Goal: Find specific page/section: Find specific page/section

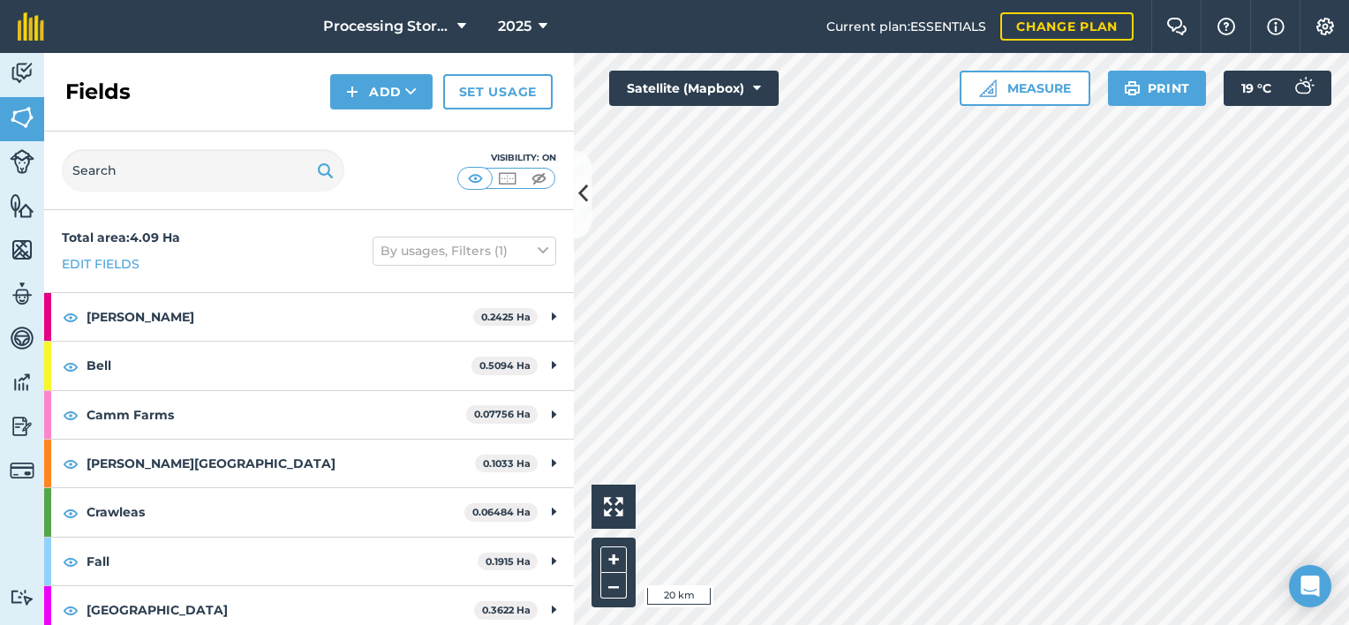
scroll to position [530, 0]
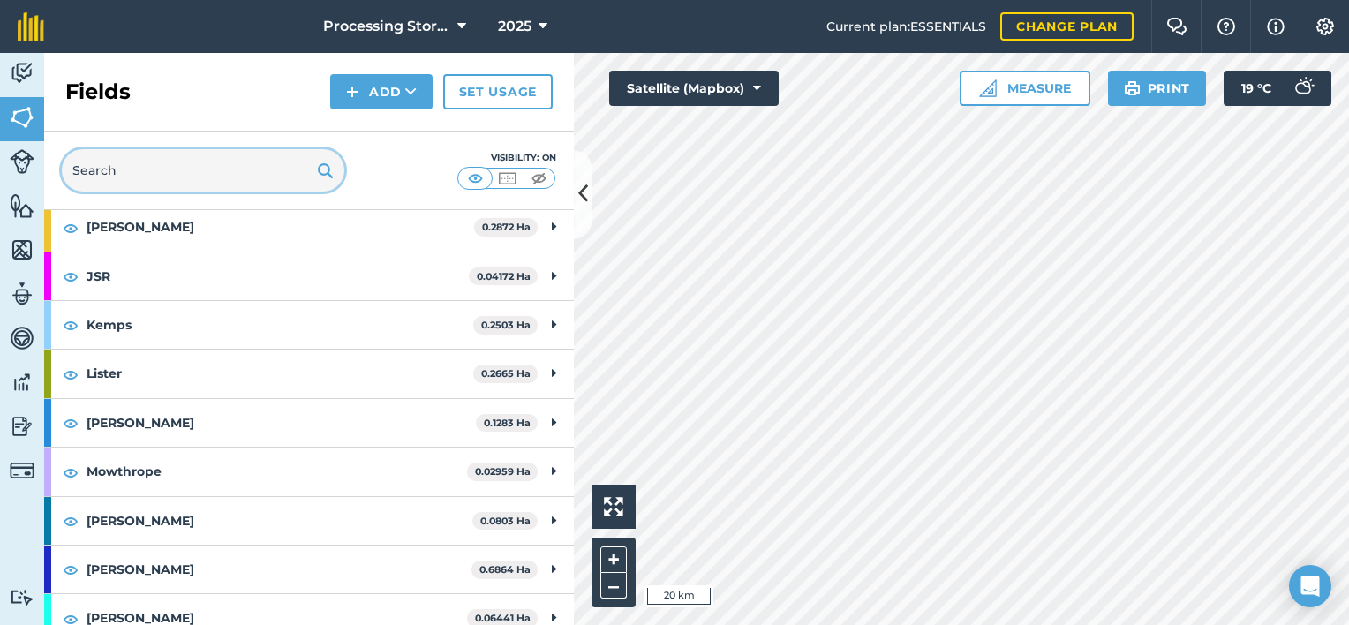
click at [201, 181] on input "text" at bounding box center [203, 170] width 282 height 42
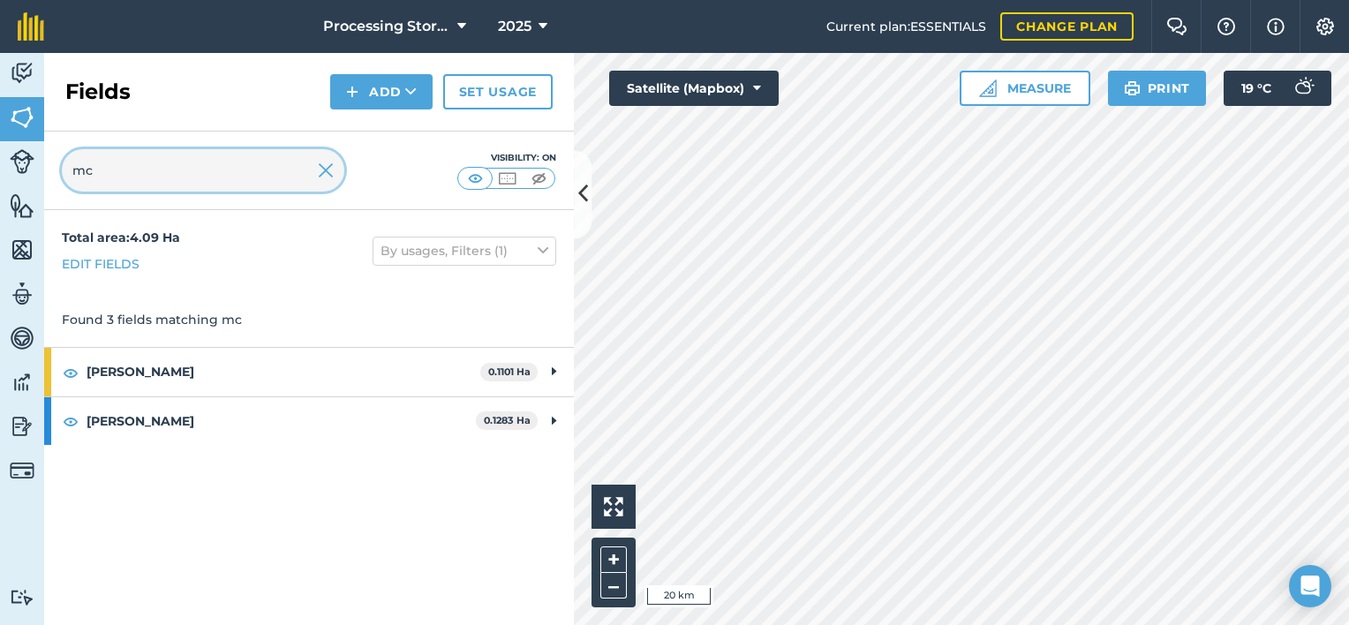
scroll to position [0, 0]
type input "mc"
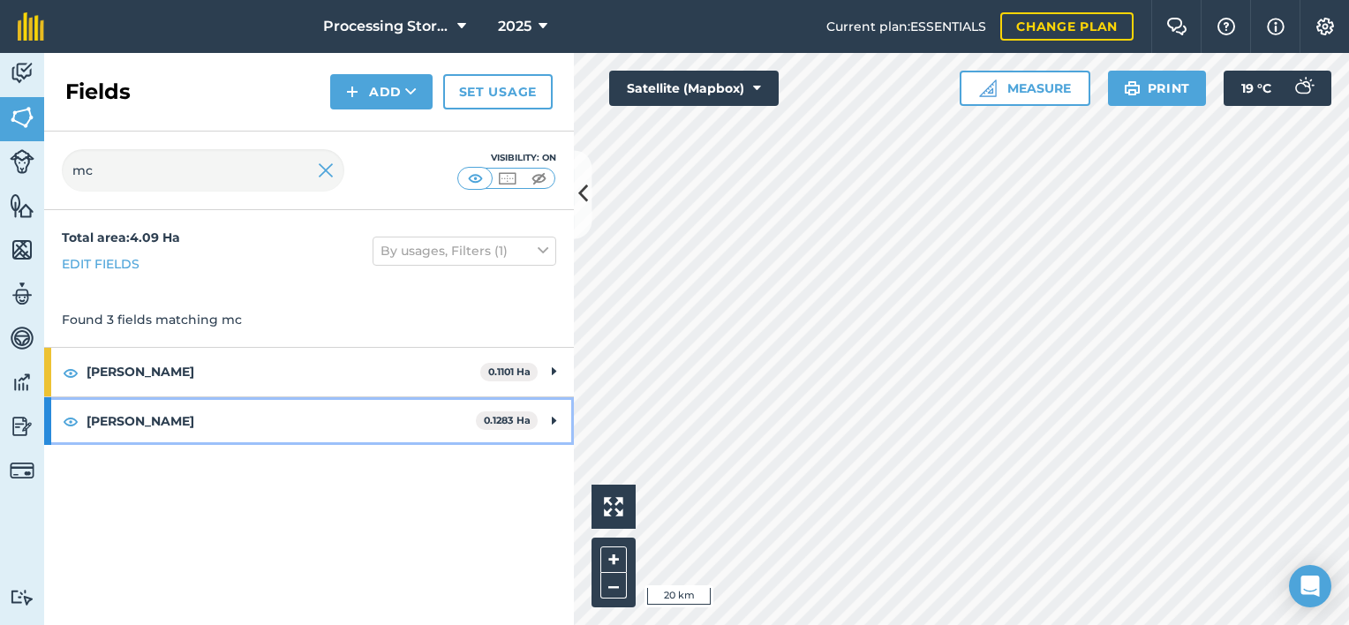
click at [116, 423] on strong "[PERSON_NAME]" at bounding box center [280, 421] width 389 height 48
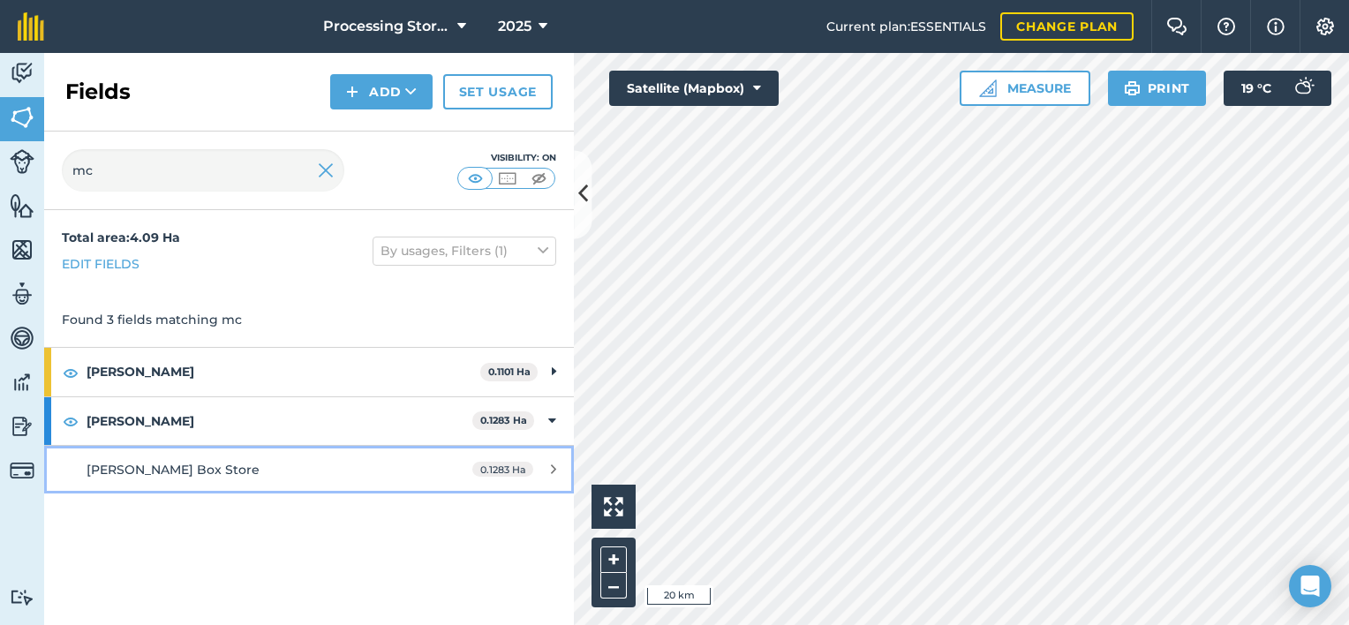
click at [178, 477] on div "[PERSON_NAME] Box Store" at bounding box center [252, 469] width 332 height 19
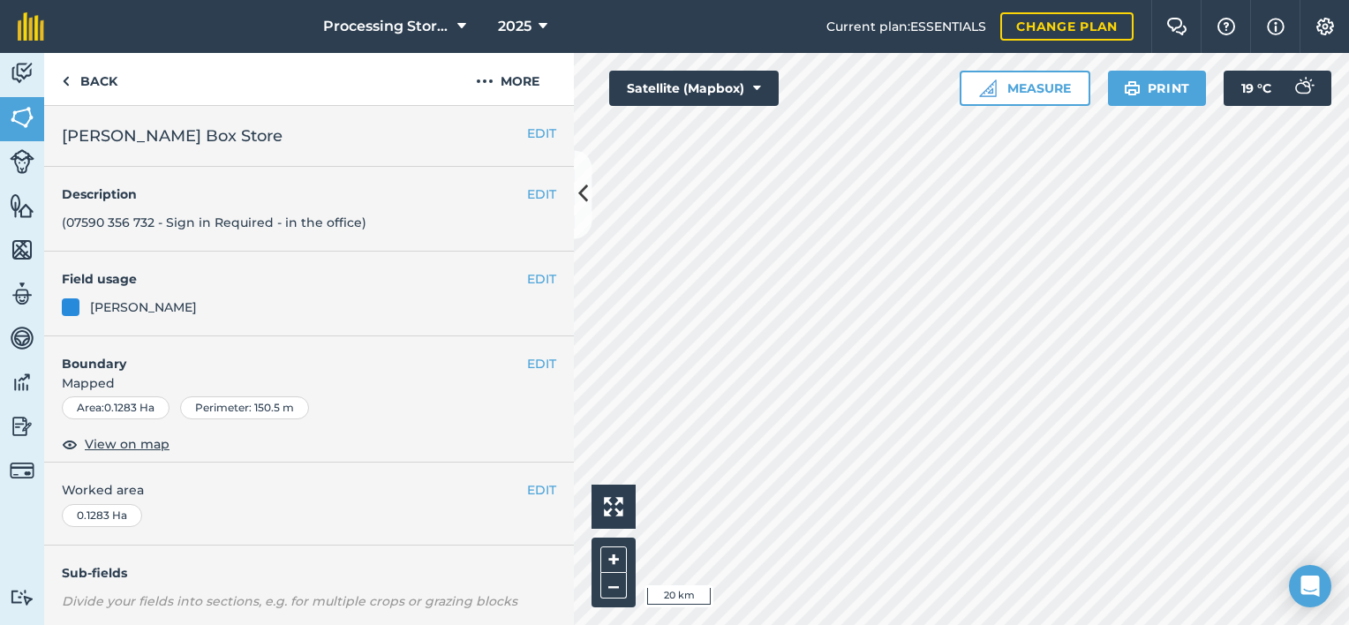
scroll to position [252, 0]
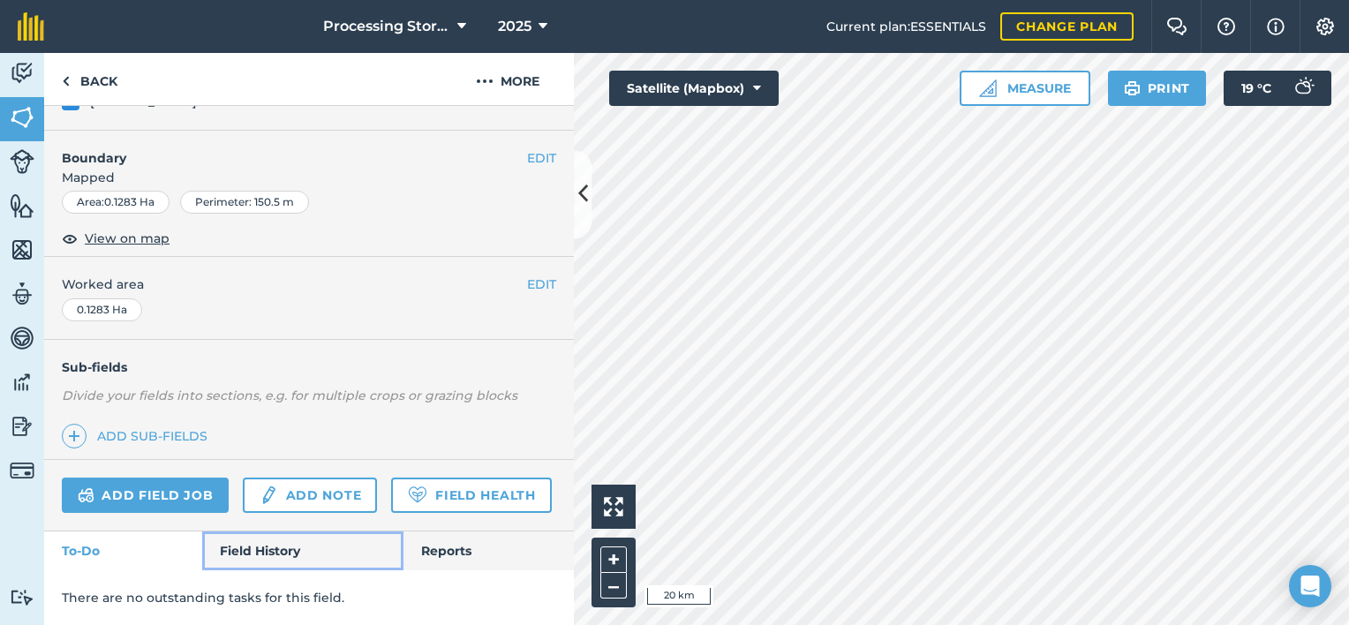
click at [289, 554] on link "Field History" at bounding box center [302, 550] width 200 height 39
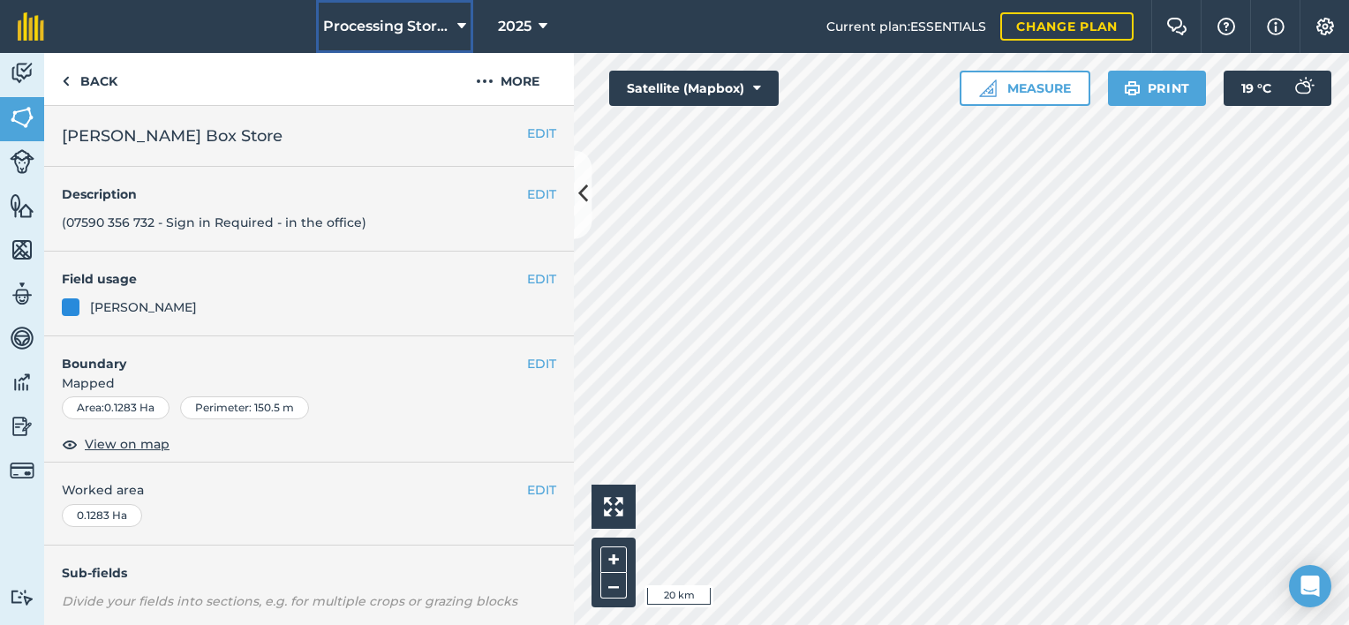
click at [372, 20] on span "Processing Stores" at bounding box center [386, 26] width 127 height 21
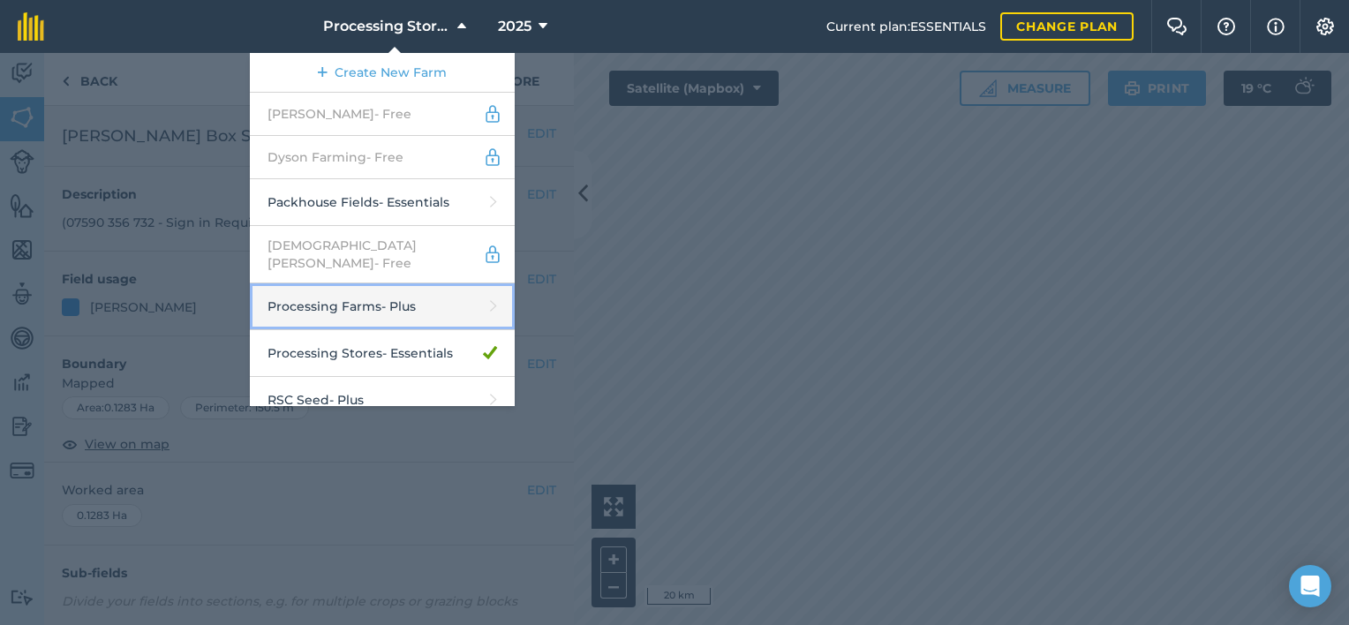
click at [374, 291] on link "Processing Farms - Plus" at bounding box center [382, 306] width 265 height 47
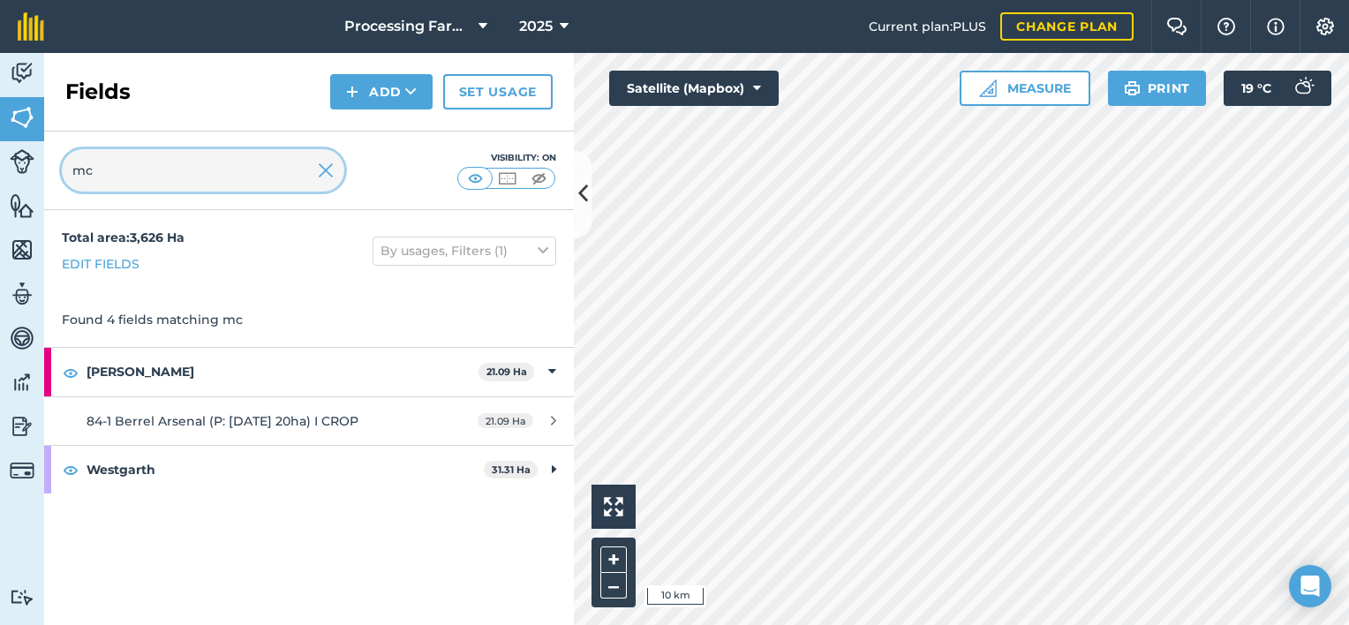
click at [138, 166] on input "mc" at bounding box center [203, 170] width 282 height 42
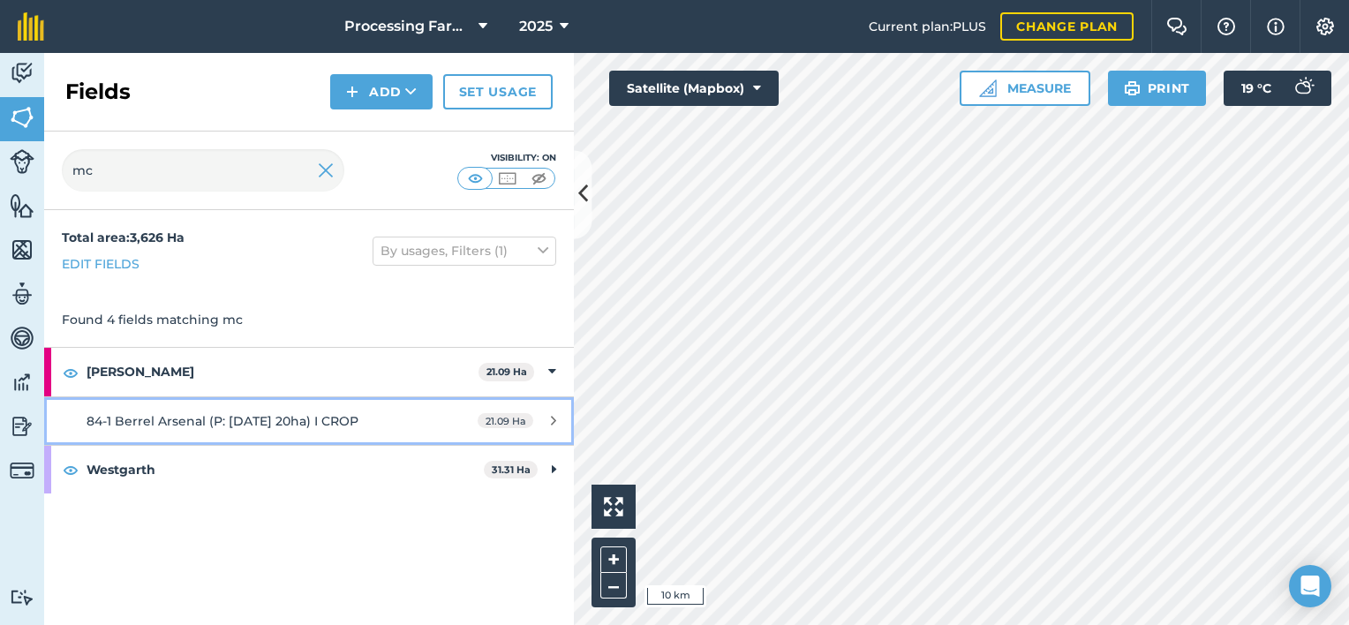
click at [167, 423] on span "84-1 Berrel Arsenal (P: [DATE] 20ha) I CROP" at bounding box center [222, 421] width 272 height 16
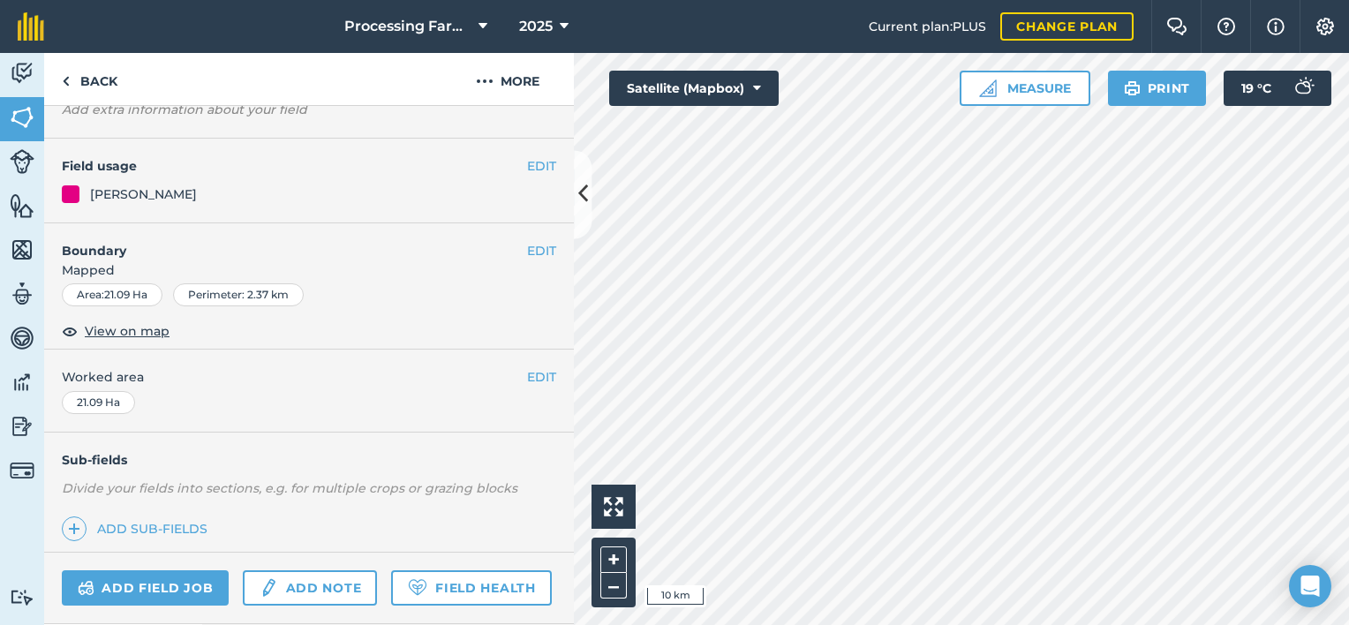
scroll to position [252, 0]
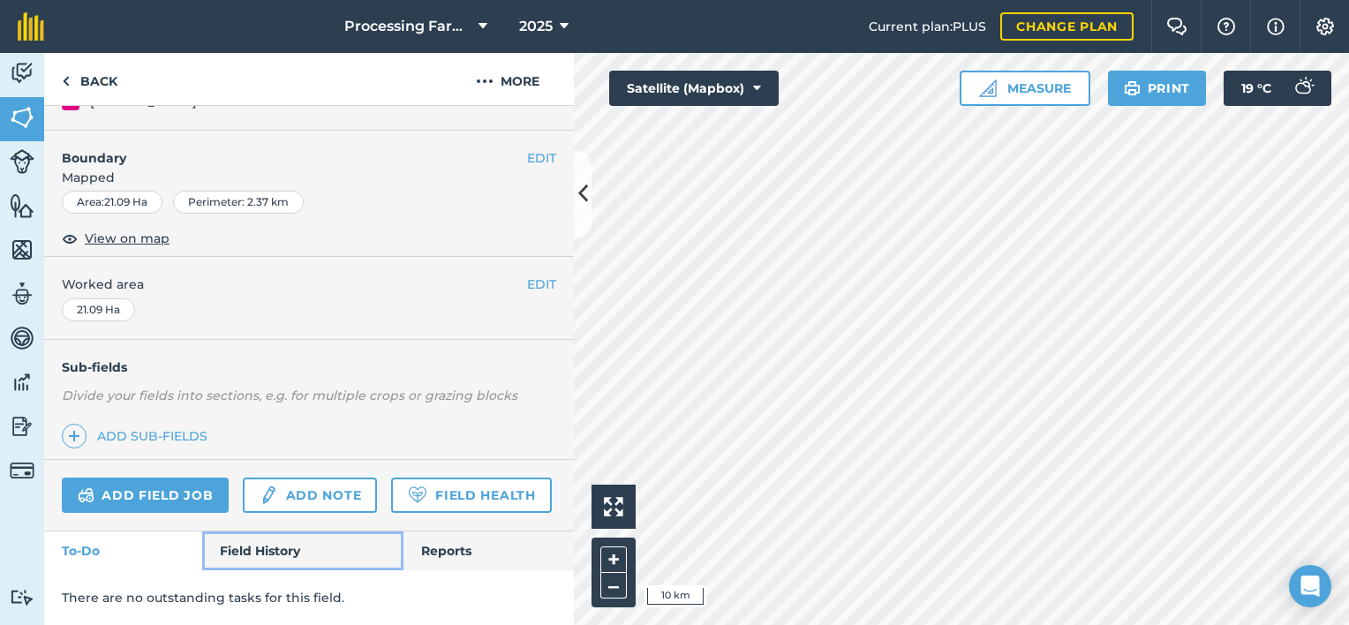
click at [273, 549] on link "Field History" at bounding box center [302, 550] width 200 height 39
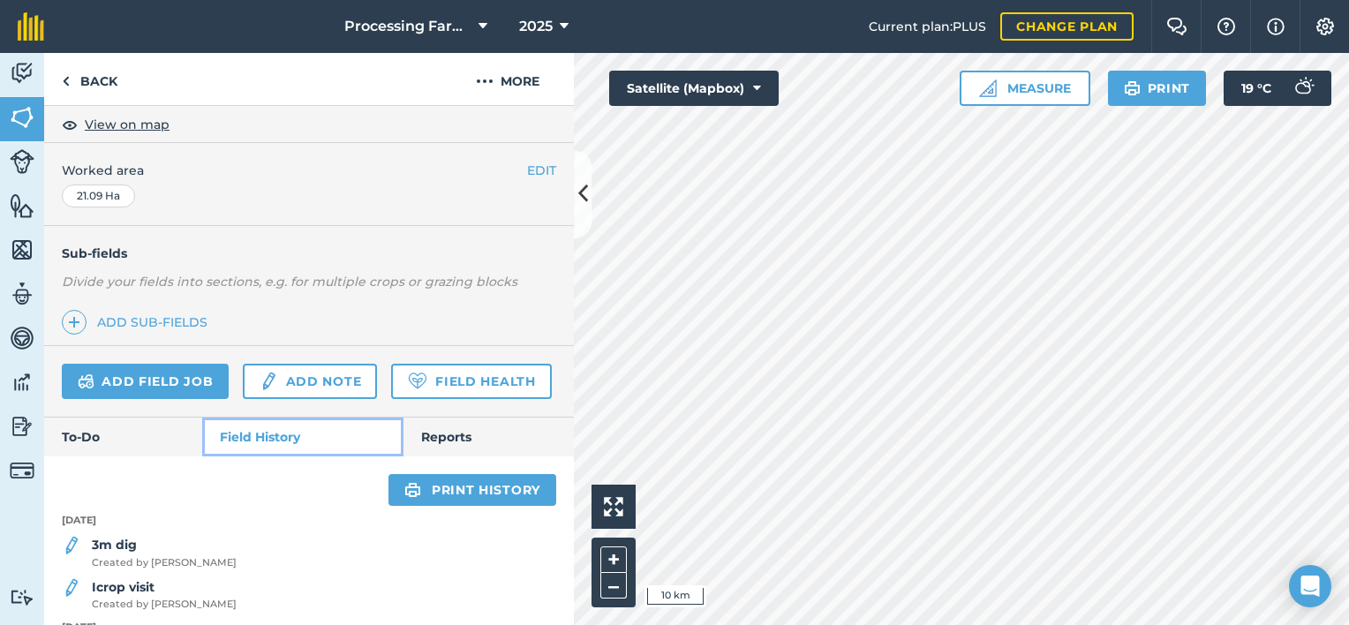
scroll to position [436, 0]
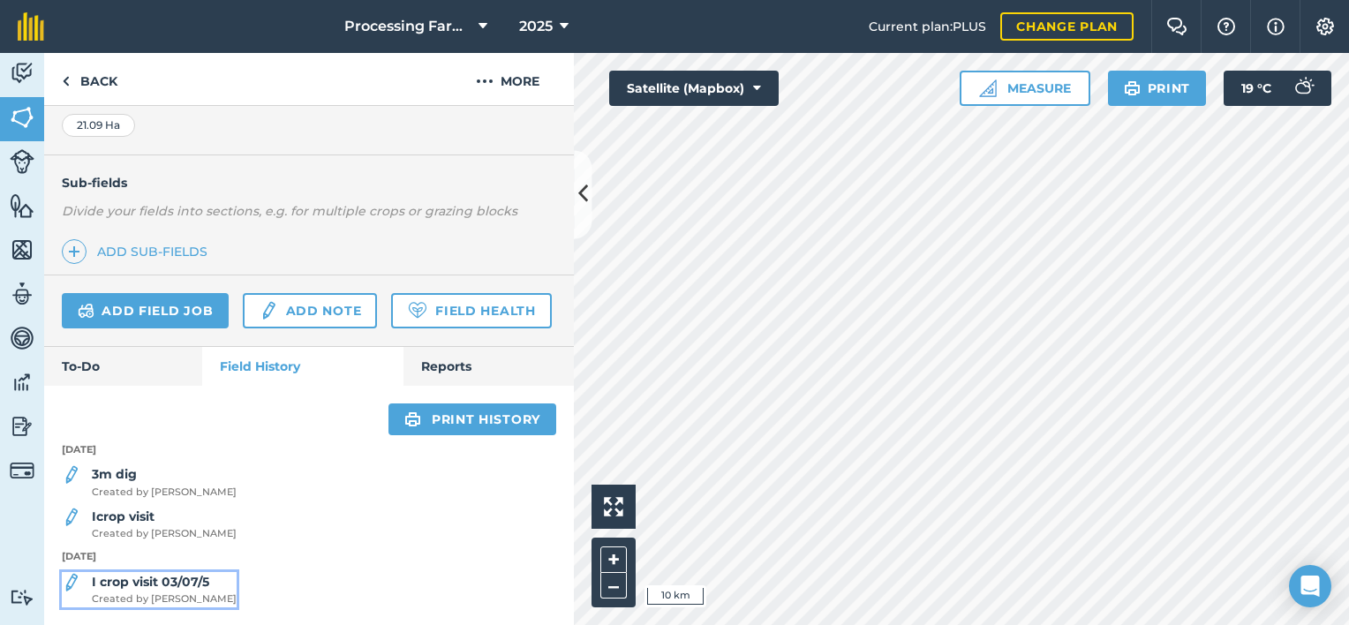
click at [178, 593] on span "Created by [PERSON_NAME]" at bounding box center [164, 599] width 145 height 16
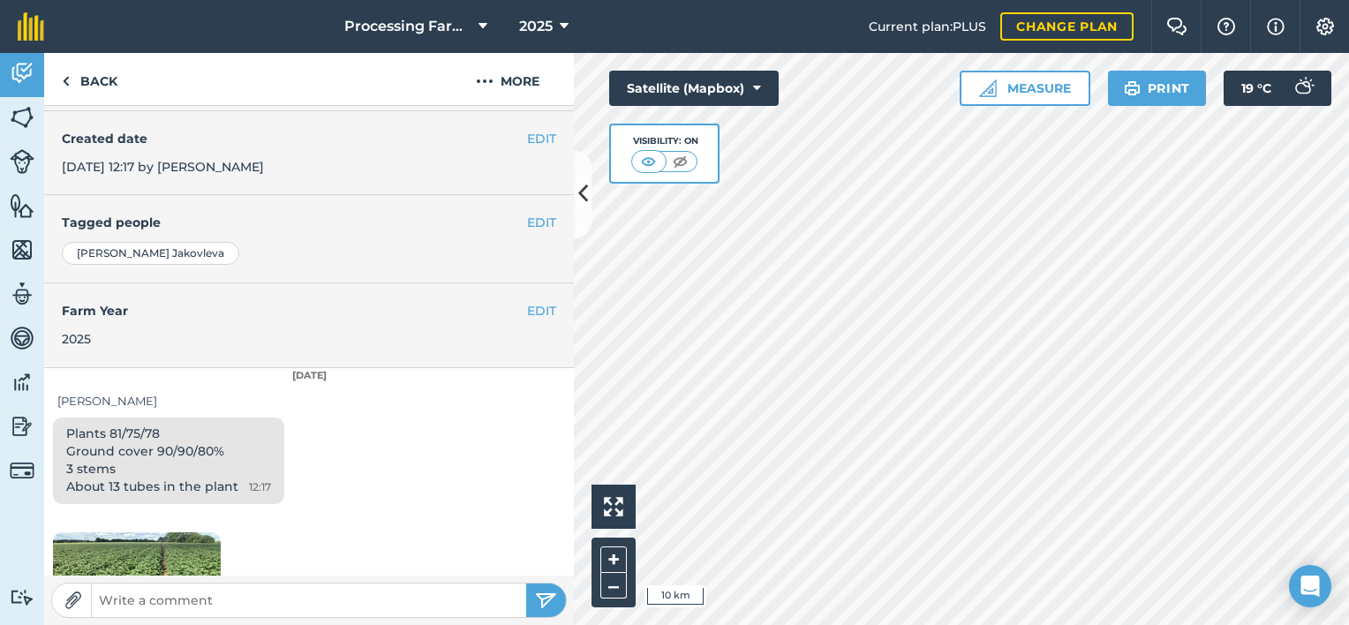
scroll to position [270, 0]
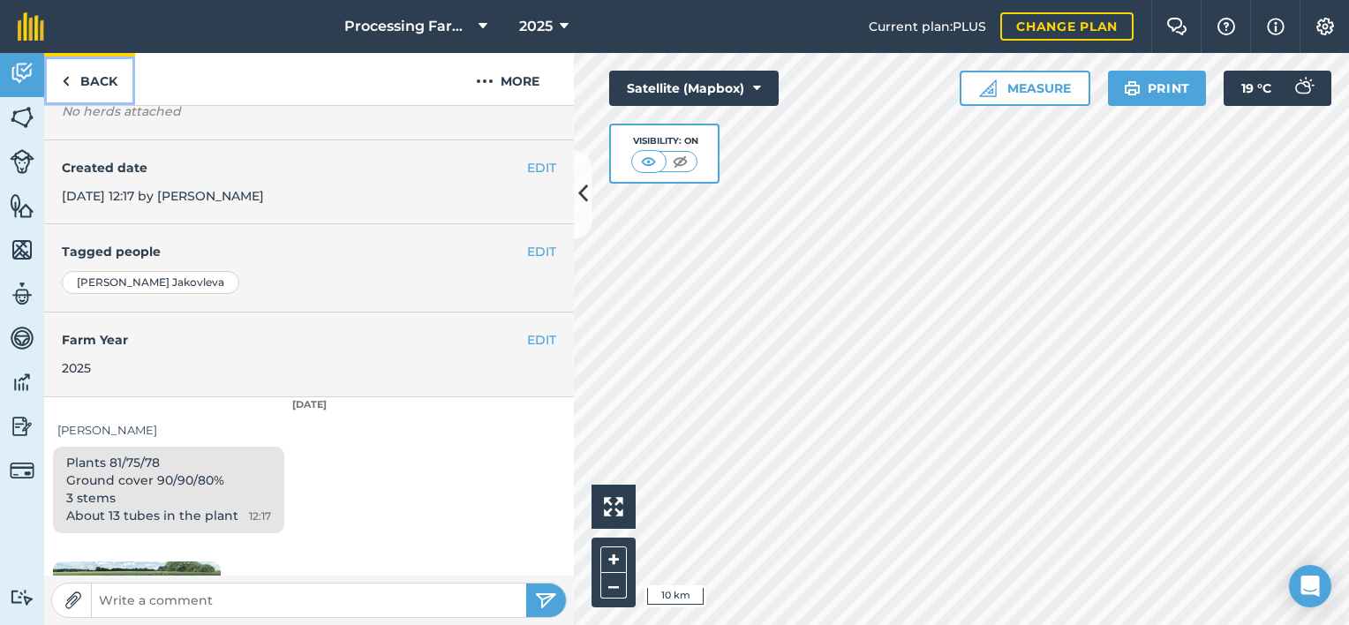
click at [107, 78] on link "Back" at bounding box center [89, 79] width 91 height 52
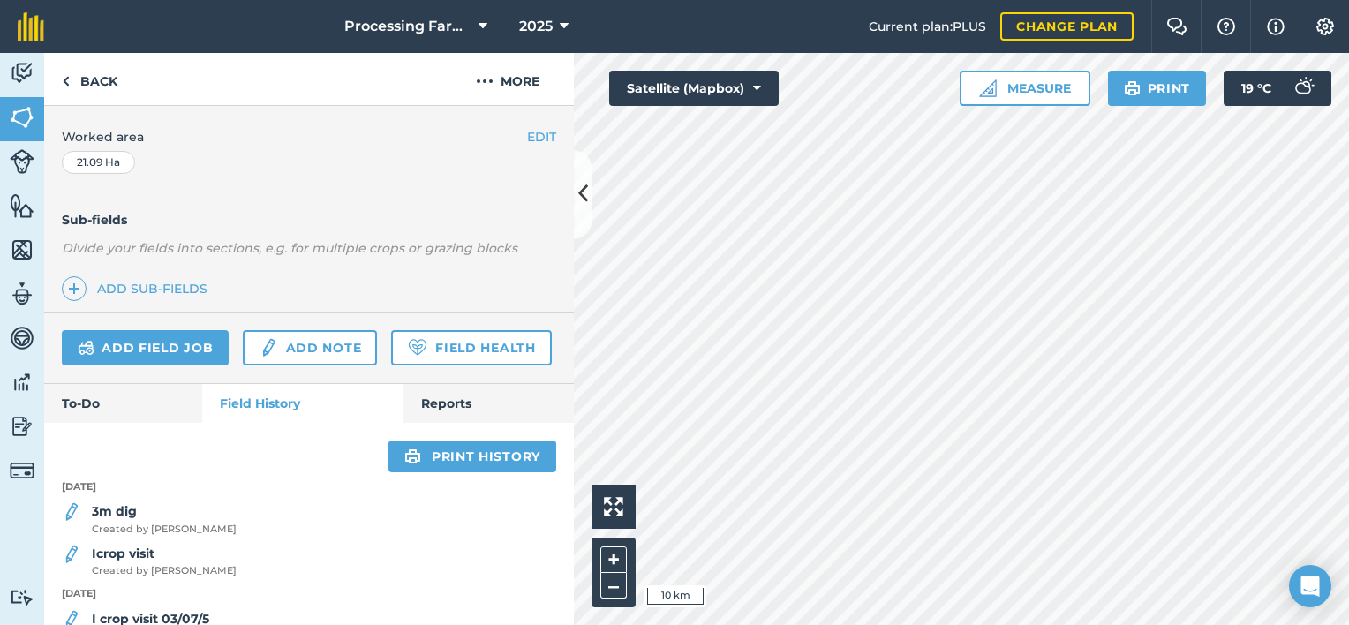
scroll to position [436, 0]
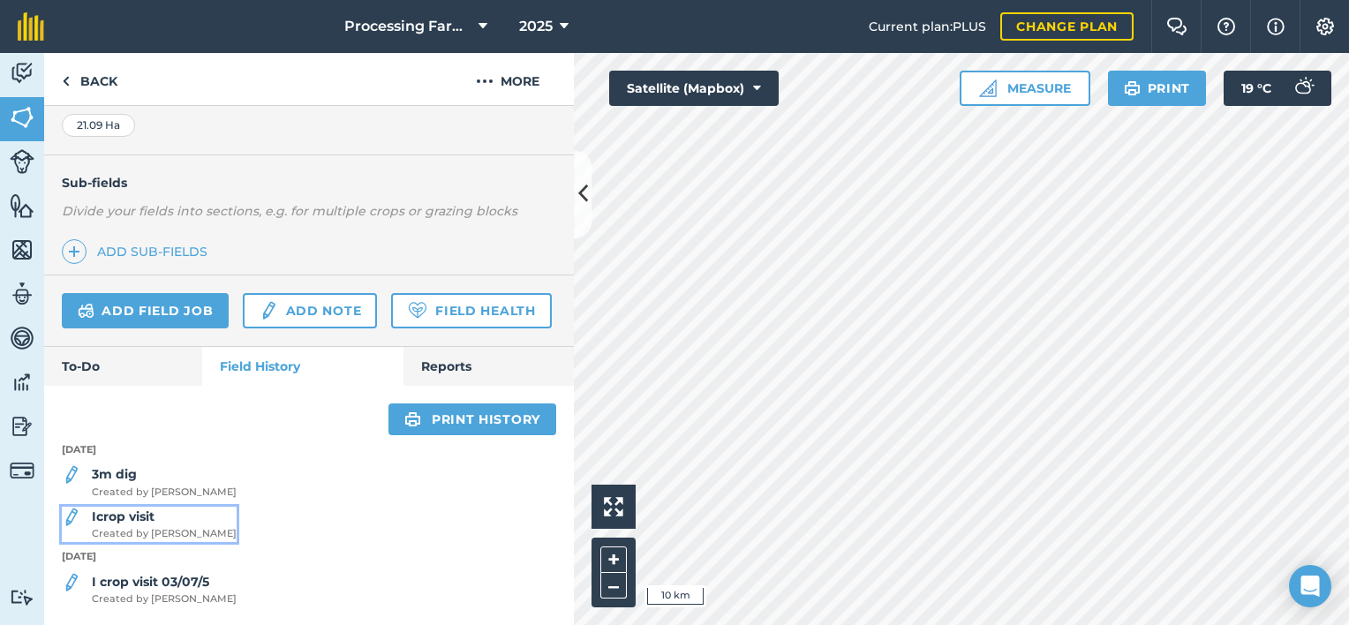
click at [148, 538] on span "Created by [PERSON_NAME]" at bounding box center [164, 534] width 145 height 16
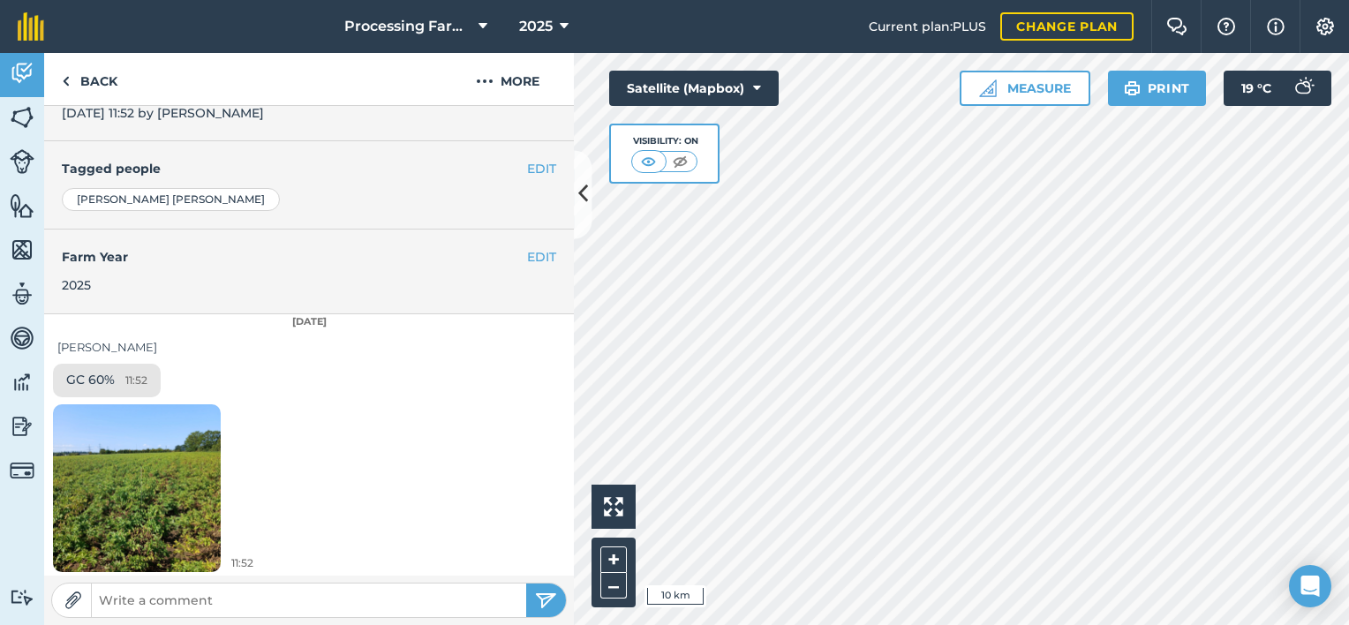
scroll to position [355, 0]
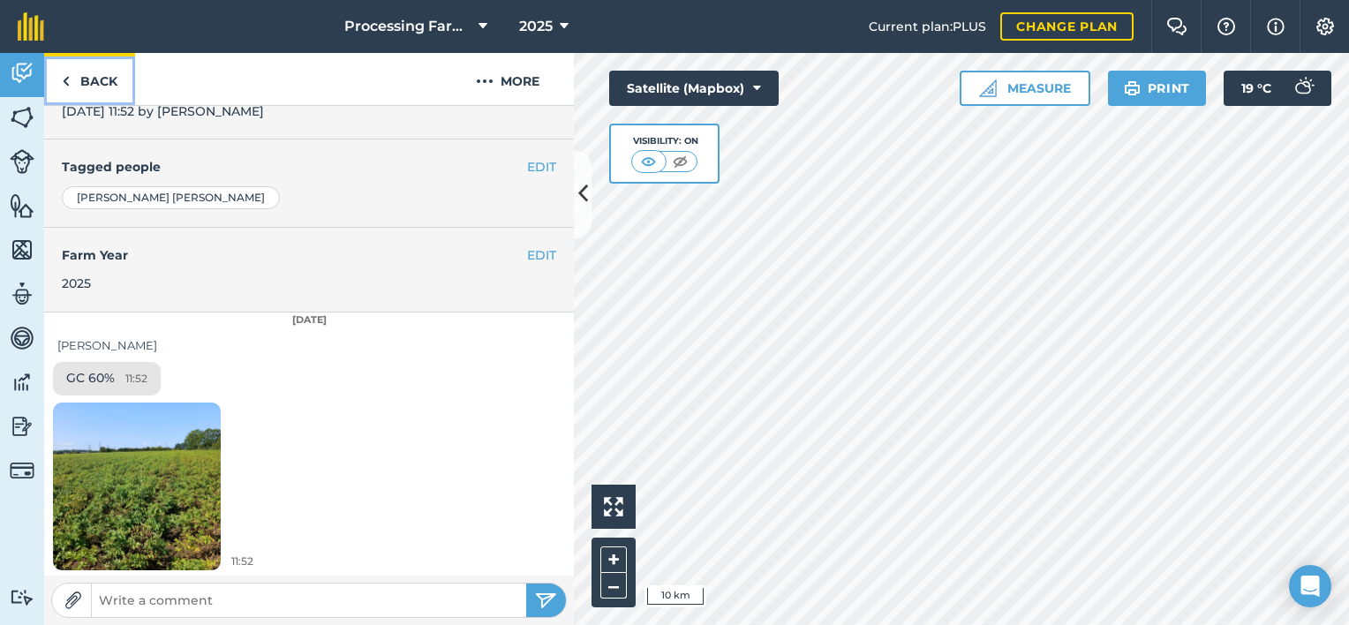
click at [101, 81] on link "Back" at bounding box center [89, 79] width 91 height 52
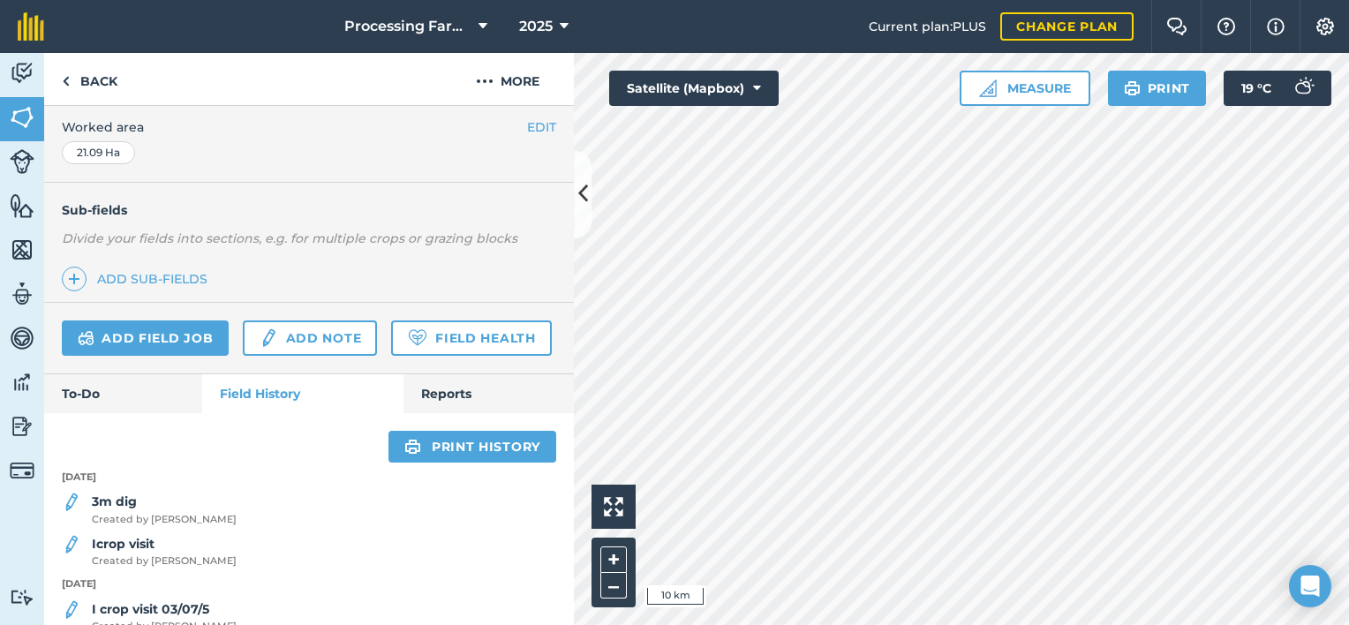
scroll to position [436, 0]
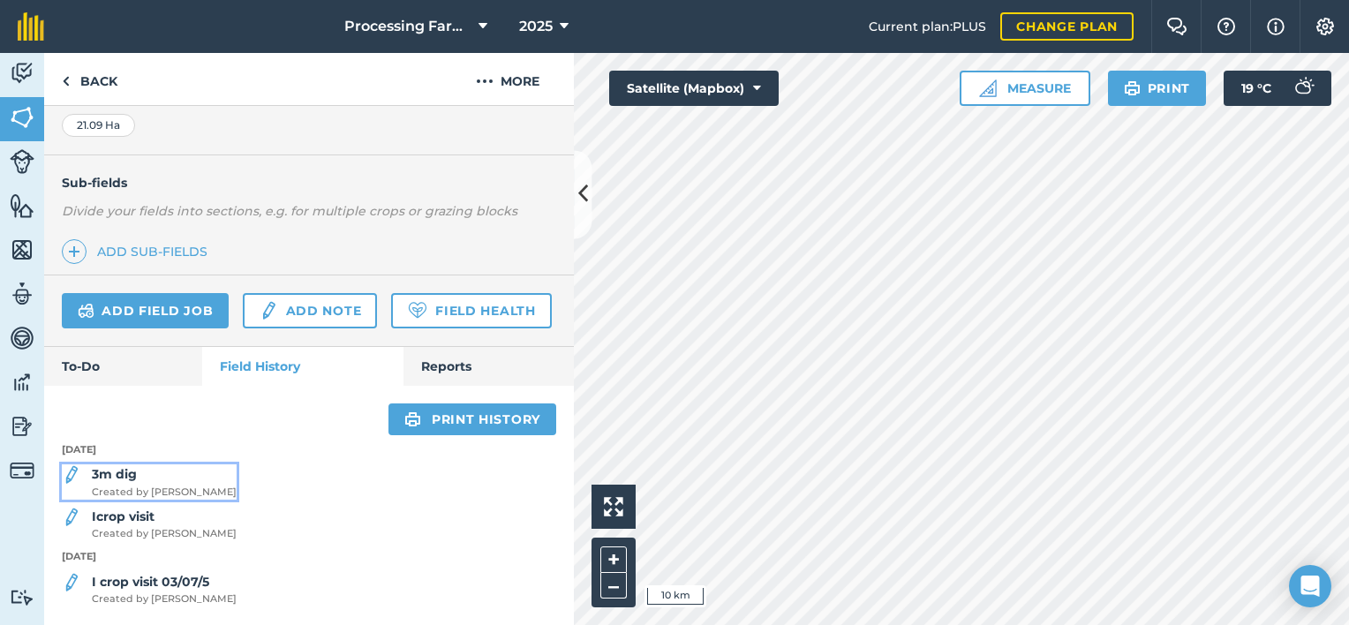
click at [110, 485] on span "Created by [PERSON_NAME]" at bounding box center [164, 493] width 145 height 16
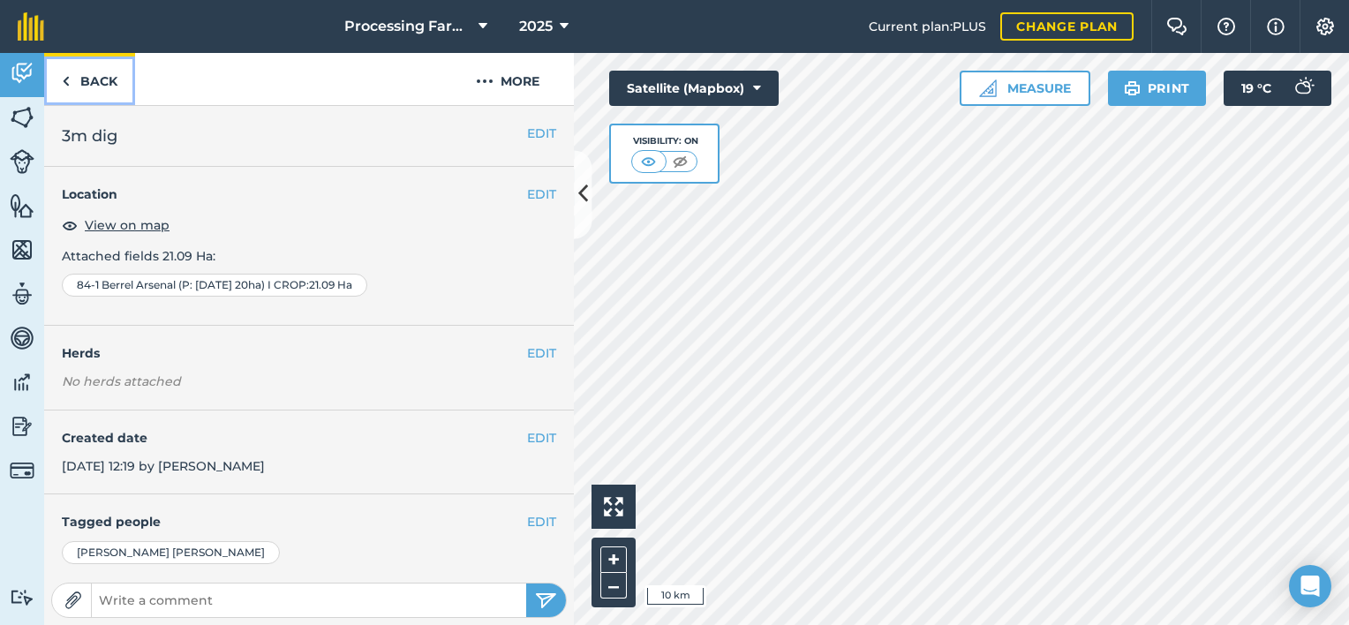
click at [103, 79] on link "Back" at bounding box center [89, 79] width 91 height 52
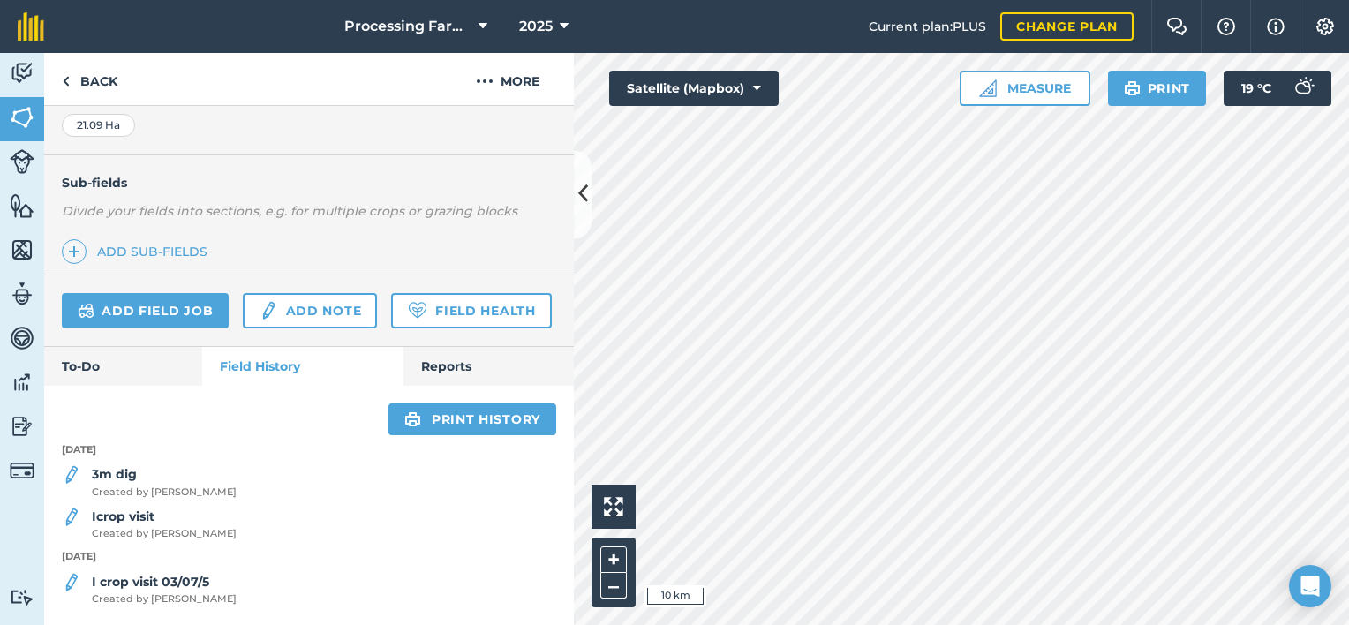
scroll to position [436, 0]
